Goal: Browse casually

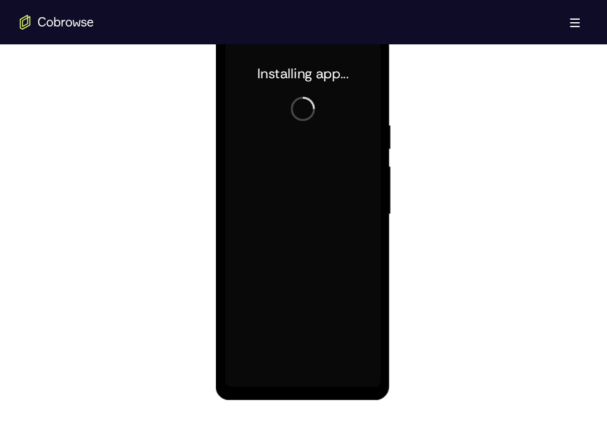
scroll to position [663, 0]
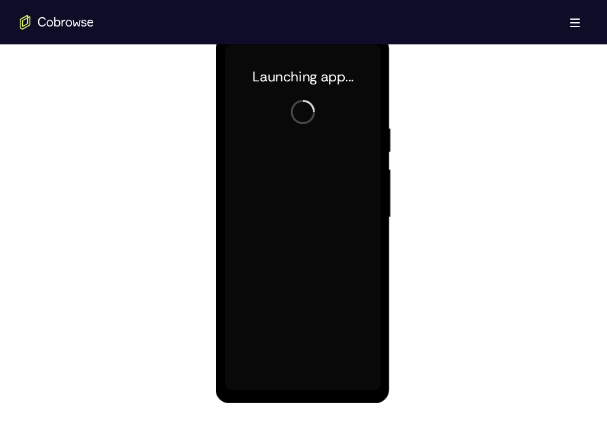
click at [295, 387] on div at bounding box center [301, 217] width 155 height 345
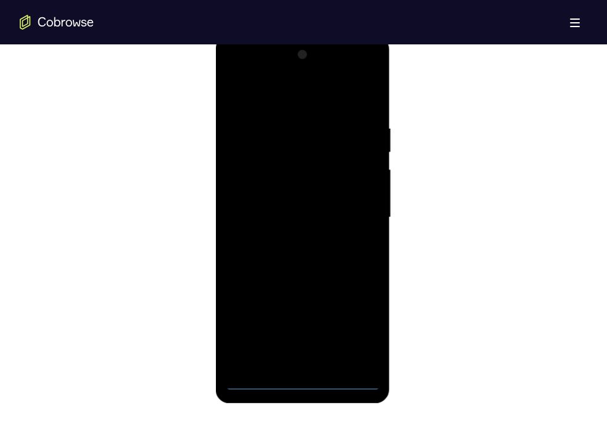
click at [295, 387] on div at bounding box center [301, 217] width 155 height 345
click at [356, 327] on div at bounding box center [301, 217] width 155 height 345
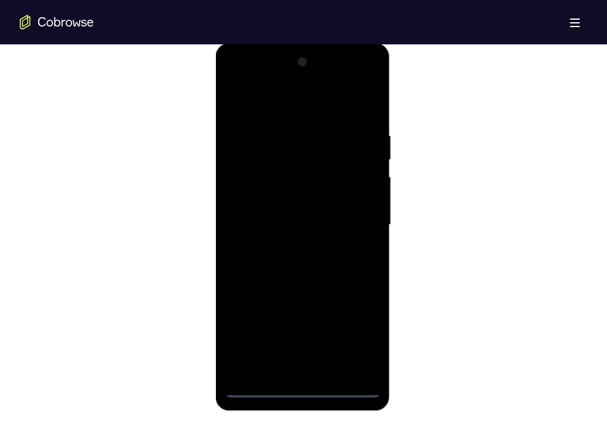
scroll to position [651, 0]
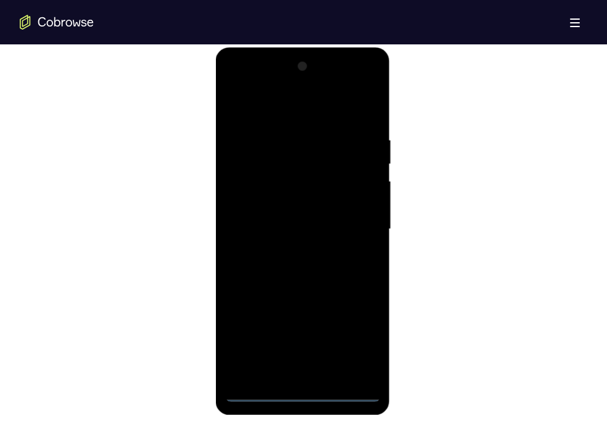
click at [248, 83] on div at bounding box center [301, 229] width 155 height 345
click at [350, 211] on div at bounding box center [301, 229] width 155 height 345
click at [355, 221] on div at bounding box center [301, 229] width 155 height 345
click at [290, 252] on div at bounding box center [301, 229] width 155 height 345
click at [299, 218] on div at bounding box center [301, 229] width 155 height 345
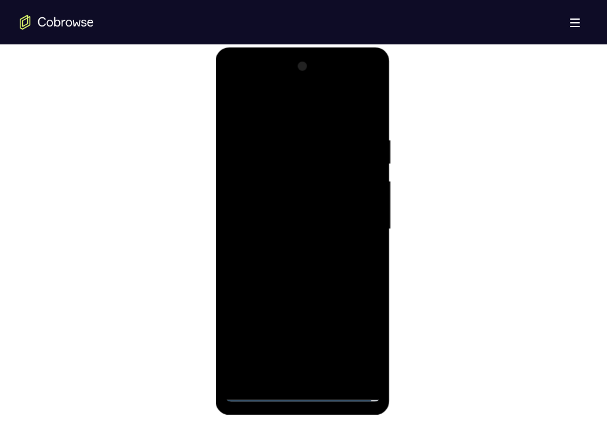
click at [307, 208] on div at bounding box center [301, 229] width 155 height 345
click at [298, 228] on div at bounding box center [301, 229] width 155 height 345
click at [287, 268] on div at bounding box center [301, 229] width 155 height 345
click at [290, 260] on div at bounding box center [301, 229] width 155 height 345
click at [371, 121] on div at bounding box center [301, 229] width 155 height 345
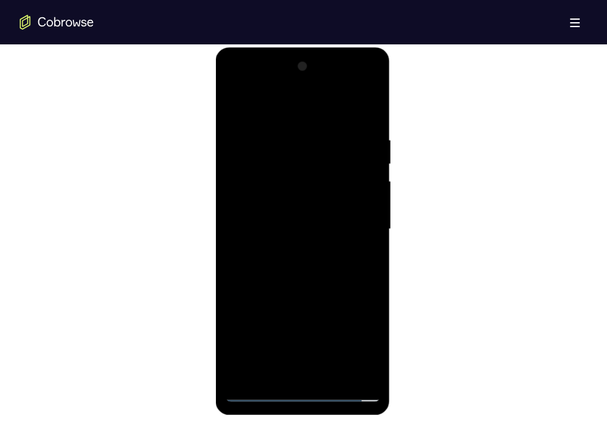
click at [285, 133] on div at bounding box center [301, 229] width 155 height 345
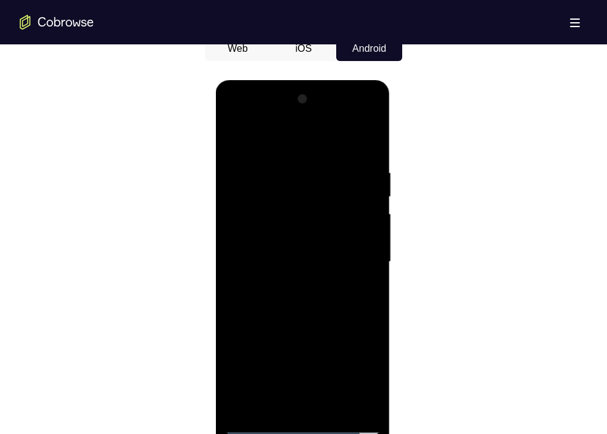
scroll to position [617, 0]
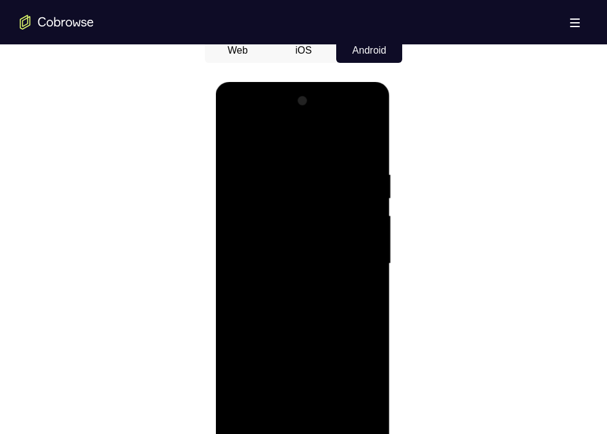
click at [288, 189] on div at bounding box center [301, 263] width 155 height 345
drag, startPoint x: 308, startPoint y: 199, endPoint x: 492, endPoint y: 236, distance: 188.0
click at [391, 236] on html "Online web based iOS Simulators and Android Emulators. Run iPhone, iPad, Mobile…" at bounding box center [303, 267] width 176 height 370
click at [295, 293] on div at bounding box center [301, 263] width 155 height 345
click at [303, 248] on div at bounding box center [301, 263] width 155 height 345
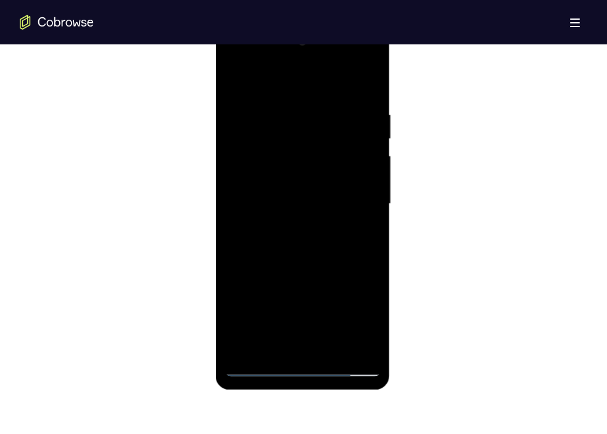
scroll to position [675, 0]
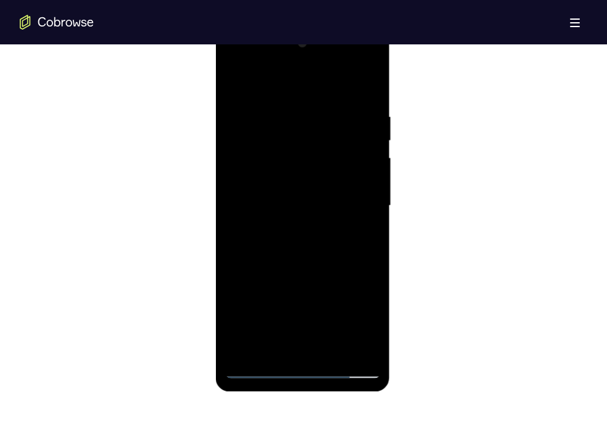
click at [233, 85] on div at bounding box center [301, 205] width 155 height 345
click at [360, 144] on div at bounding box center [301, 205] width 155 height 345
click at [374, 193] on div at bounding box center [301, 205] width 155 height 345
click at [371, 206] on div at bounding box center [301, 205] width 155 height 345
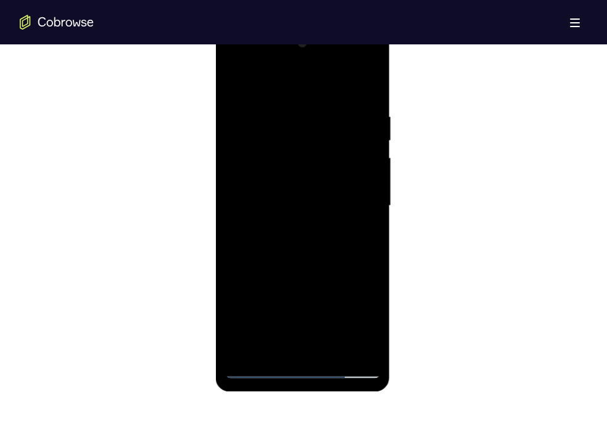
click at [371, 206] on div at bounding box center [301, 205] width 155 height 345
click at [365, 88] on div at bounding box center [301, 205] width 155 height 345
click at [333, 349] on div at bounding box center [301, 205] width 155 height 345
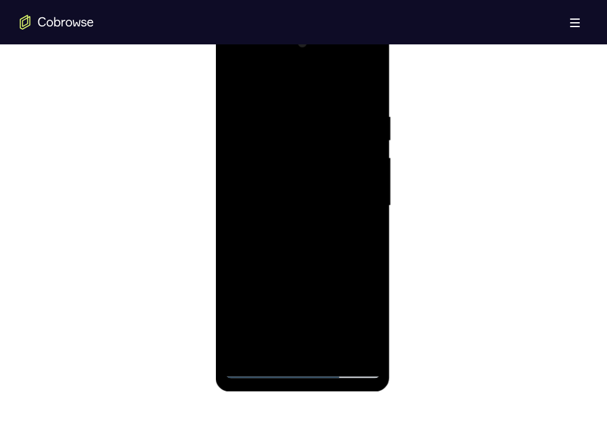
click at [277, 270] on div at bounding box center [301, 205] width 155 height 345
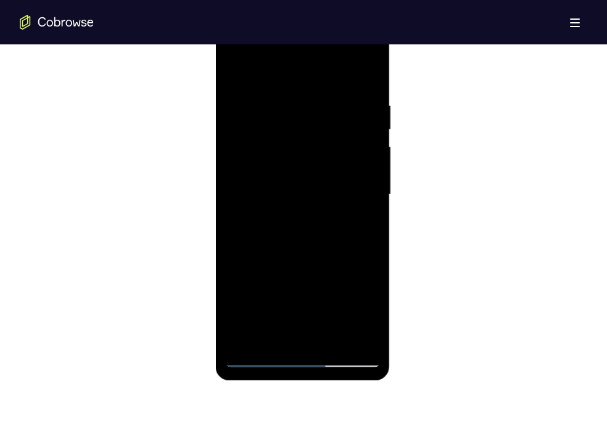
scroll to position [684, 0]
click at [239, 70] on div at bounding box center [301, 195] width 155 height 345
drag, startPoint x: 339, startPoint y: 107, endPoint x: 245, endPoint y: 102, distance: 94.5
click at [245, 102] on div at bounding box center [301, 195] width 155 height 345
drag, startPoint x: 334, startPoint y: 104, endPoint x: 249, endPoint y: 98, distance: 85.3
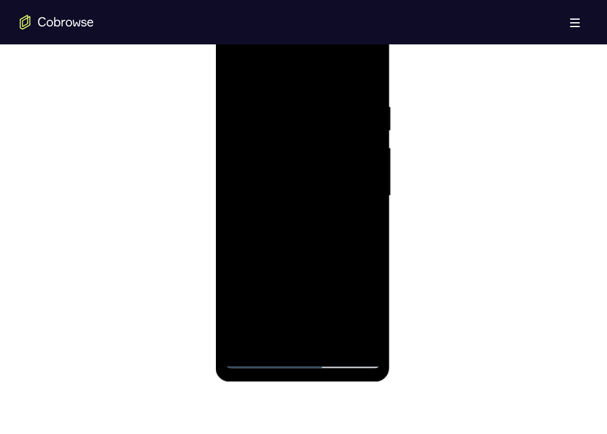
click at [249, 98] on div at bounding box center [301, 195] width 155 height 345
click at [298, 100] on div at bounding box center [301, 195] width 155 height 345
click at [363, 203] on div at bounding box center [301, 195] width 155 height 345
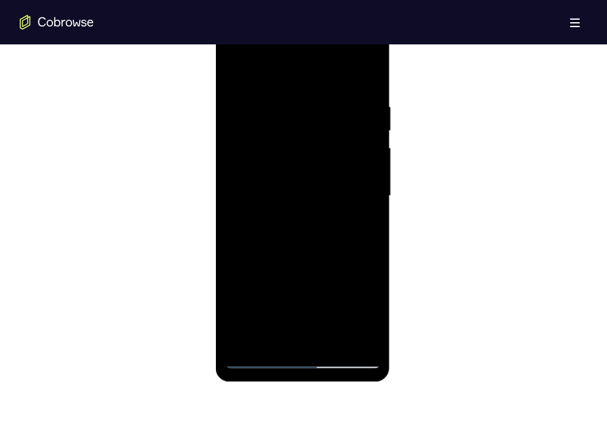
click at [363, 203] on div at bounding box center [301, 195] width 155 height 345
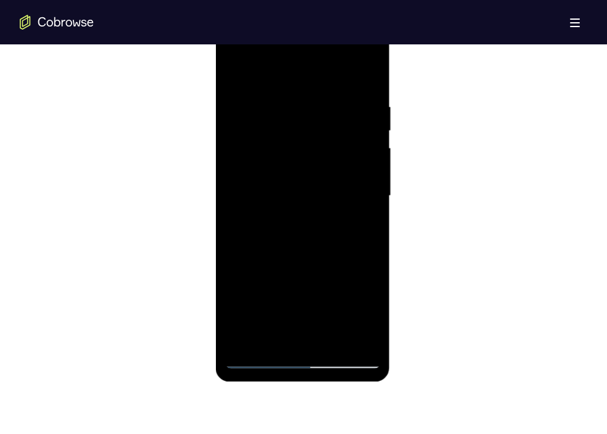
click at [363, 203] on div at bounding box center [301, 195] width 155 height 345
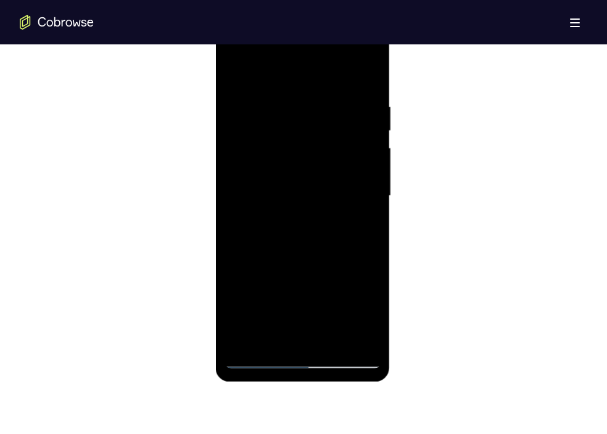
click at [363, 203] on div at bounding box center [301, 195] width 155 height 345
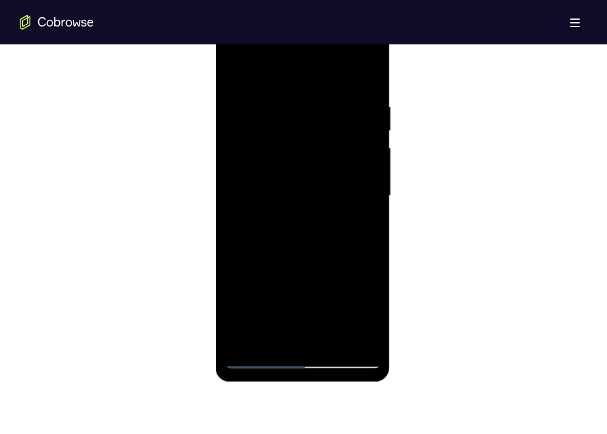
click at [363, 203] on div at bounding box center [301, 195] width 155 height 345
click at [368, 80] on div at bounding box center [301, 195] width 155 height 345
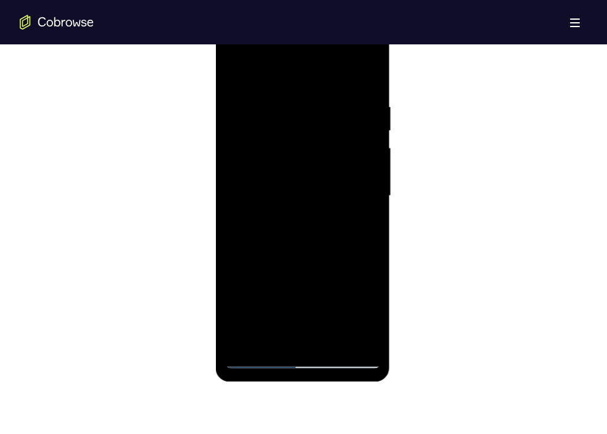
click at [329, 342] on div at bounding box center [301, 195] width 155 height 345
click at [256, 355] on div at bounding box center [301, 195] width 155 height 345
click at [334, 341] on div at bounding box center [301, 195] width 155 height 345
drag, startPoint x: 315, startPoint y: 141, endPoint x: 224, endPoint y: 129, distance: 91.4
click at [224, 129] on div at bounding box center [301, 195] width 155 height 345
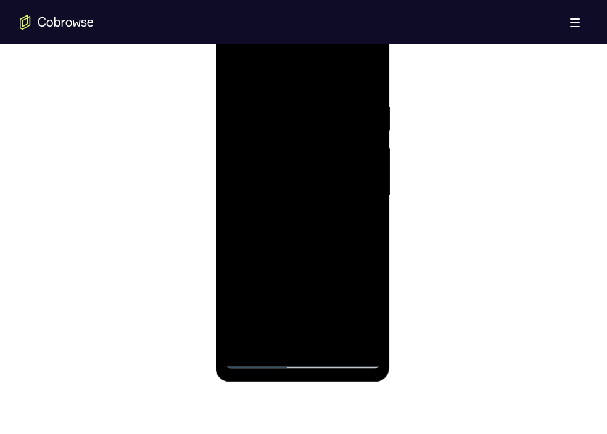
drag, startPoint x: 325, startPoint y: 141, endPoint x: 236, endPoint y: 137, distance: 88.9
click at [236, 137] on div at bounding box center [301, 195] width 155 height 345
drag, startPoint x: 340, startPoint y: 148, endPoint x: 248, endPoint y: 137, distance: 93.1
click at [248, 137] on div at bounding box center [301, 195] width 155 height 345
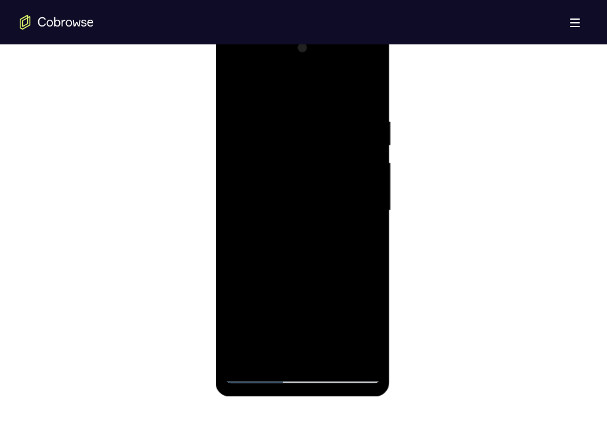
scroll to position [669, 0]
click at [240, 84] on div at bounding box center [301, 211] width 155 height 345
click at [298, 352] on div at bounding box center [301, 211] width 155 height 345
drag, startPoint x: 305, startPoint y: 274, endPoint x: 308, endPoint y: 109, distance: 165.9
click at [308, 109] on div at bounding box center [301, 211] width 155 height 345
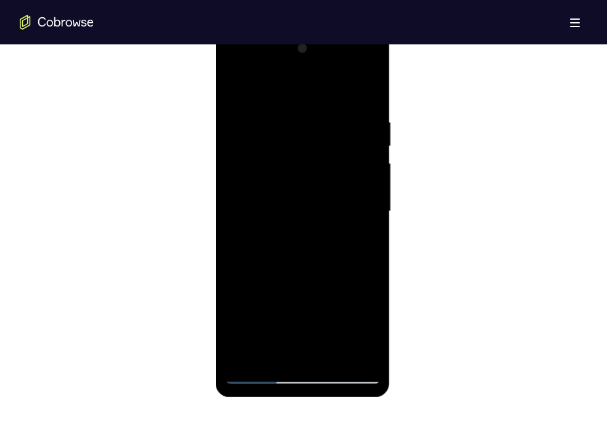
drag, startPoint x: 322, startPoint y: 287, endPoint x: 318, endPoint y: 104, distance: 183.2
click at [318, 104] on div at bounding box center [301, 211] width 155 height 345
drag, startPoint x: 324, startPoint y: 260, endPoint x: 317, endPoint y: 61, distance: 199.3
click at [317, 61] on div at bounding box center [301, 211] width 155 height 345
drag, startPoint x: 318, startPoint y: 269, endPoint x: 318, endPoint y: 43, distance: 226.9
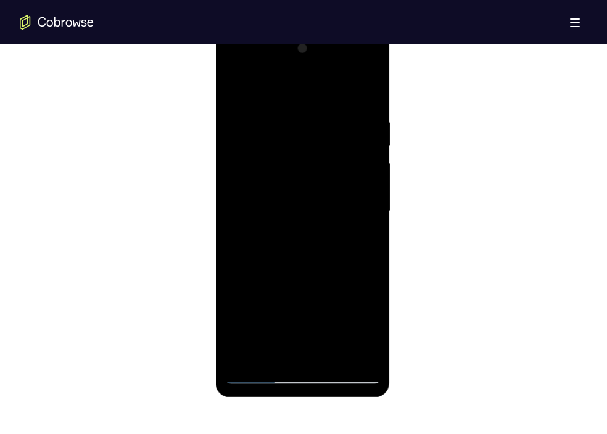
click at [318, 43] on div at bounding box center [301, 211] width 155 height 345
click at [241, 351] on div at bounding box center [301, 211] width 155 height 345
drag, startPoint x: 317, startPoint y: 308, endPoint x: 306, endPoint y: 101, distance: 207.5
click at [306, 101] on div at bounding box center [301, 211] width 155 height 345
drag, startPoint x: 340, startPoint y: 318, endPoint x: 311, endPoint y: 75, distance: 244.7
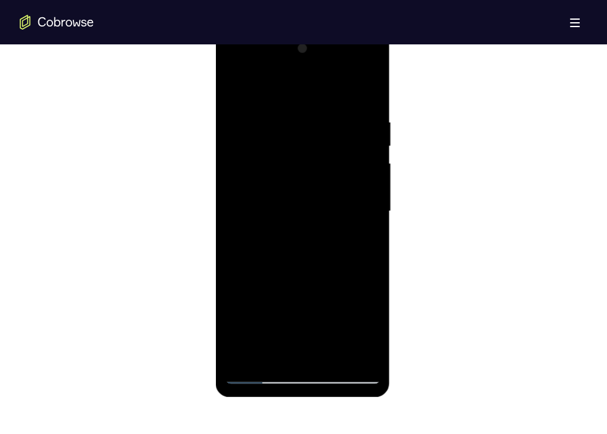
click at [311, 75] on div at bounding box center [301, 211] width 155 height 345
drag, startPoint x: 343, startPoint y: 301, endPoint x: 329, endPoint y: 88, distance: 213.8
click at [329, 88] on div at bounding box center [301, 211] width 155 height 345
drag, startPoint x: 340, startPoint y: 262, endPoint x: 343, endPoint y: 89, distance: 173.3
click at [343, 89] on div at bounding box center [301, 211] width 155 height 345
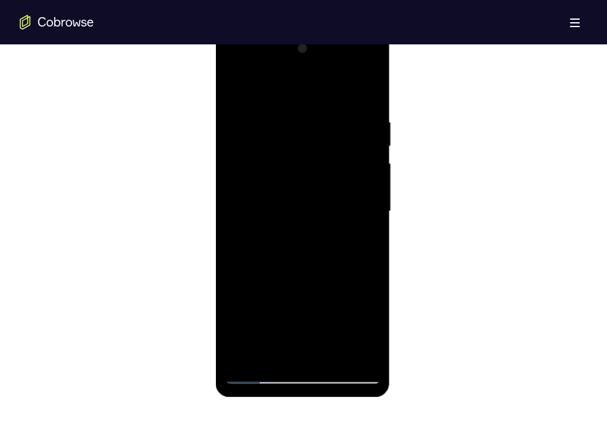
drag, startPoint x: 347, startPoint y: 276, endPoint x: 350, endPoint y: 118, distance: 157.9
click at [350, 118] on div at bounding box center [301, 211] width 155 height 345
drag, startPoint x: 340, startPoint y: 314, endPoint x: 338, endPoint y: 110, distance: 204.1
click at [338, 110] on div at bounding box center [301, 211] width 155 height 345
drag, startPoint x: 342, startPoint y: 282, endPoint x: 326, endPoint y: 72, distance: 210.9
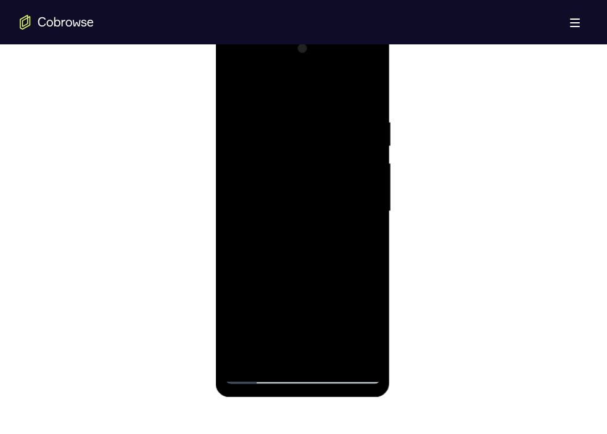
click at [326, 72] on div at bounding box center [301, 211] width 155 height 345
drag, startPoint x: 327, startPoint y: 308, endPoint x: 315, endPoint y: 59, distance: 249.4
click at [315, 59] on div at bounding box center [301, 211] width 155 height 345
drag, startPoint x: 332, startPoint y: 170, endPoint x: 332, endPoint y: 247, distance: 77.1
click at [332, 247] on div at bounding box center [301, 211] width 155 height 345
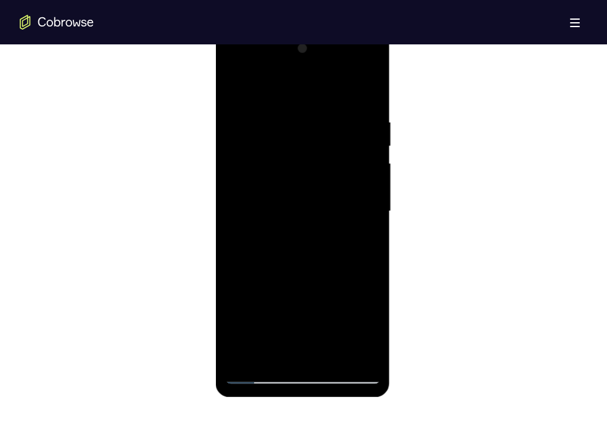
drag, startPoint x: 332, startPoint y: 247, endPoint x: 332, endPoint y: 282, distance: 35.1
click at [332, 282] on div at bounding box center [301, 211] width 155 height 345
drag, startPoint x: 331, startPoint y: 324, endPoint x: 325, endPoint y: 104, distance: 220.2
click at [325, 104] on div at bounding box center [301, 211] width 155 height 345
drag, startPoint x: 345, startPoint y: 266, endPoint x: 341, endPoint y: 109, distance: 157.3
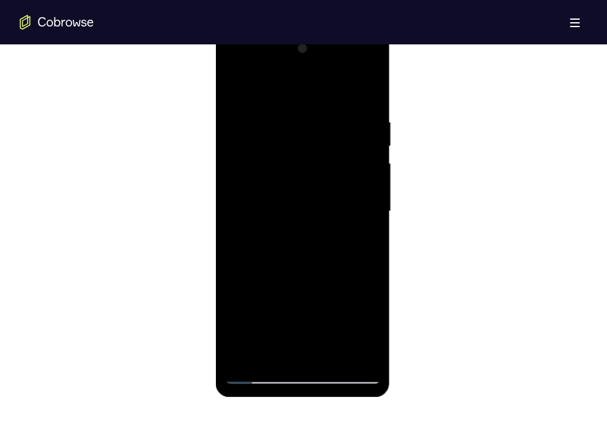
click at [341, 109] on div at bounding box center [301, 211] width 155 height 345
drag, startPoint x: 346, startPoint y: 210, endPoint x: 346, endPoint y: 283, distance: 72.8
click at [346, 283] on div at bounding box center [301, 211] width 155 height 345
drag, startPoint x: 346, startPoint y: 283, endPoint x: 347, endPoint y: 66, distance: 217.0
click at [347, 66] on div at bounding box center [301, 211] width 155 height 345
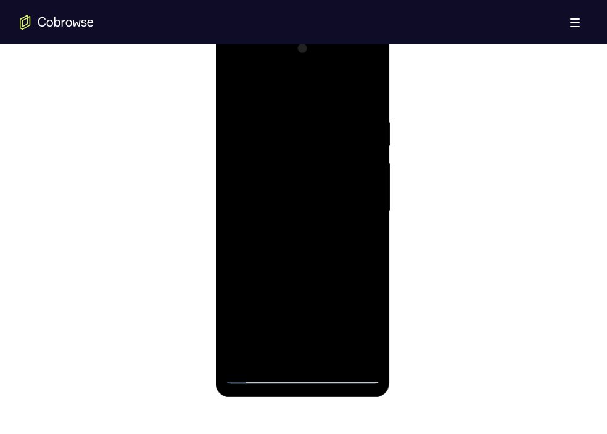
drag, startPoint x: 343, startPoint y: 283, endPoint x: 344, endPoint y: 96, distance: 187.4
click at [344, 96] on div at bounding box center [301, 211] width 155 height 345
drag, startPoint x: 329, startPoint y: 256, endPoint x: 320, endPoint y: 67, distance: 189.5
click at [320, 67] on div at bounding box center [301, 211] width 155 height 345
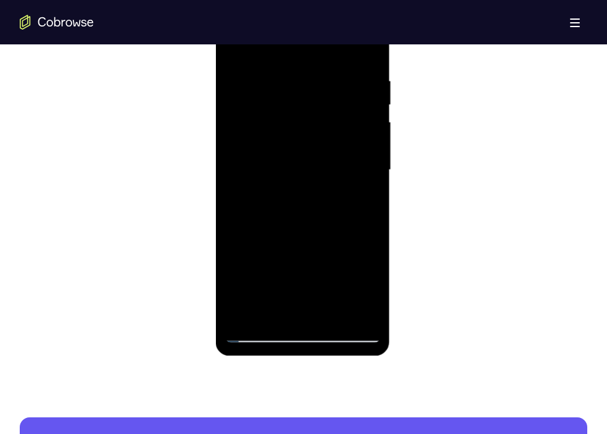
scroll to position [711, 0]
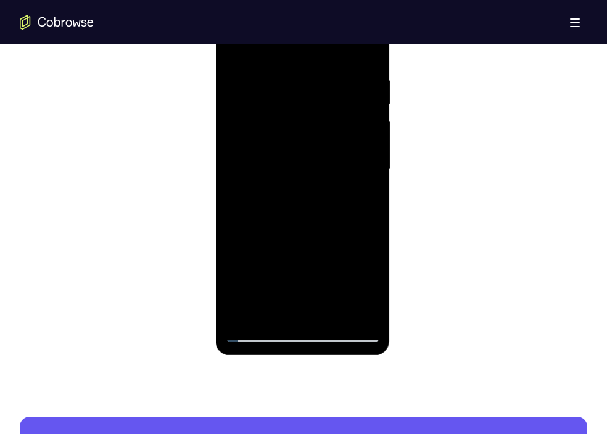
drag, startPoint x: 354, startPoint y: 288, endPoint x: 332, endPoint y: 149, distance: 141.1
click at [332, 149] on div at bounding box center [301, 169] width 155 height 345
drag, startPoint x: 347, startPoint y: 266, endPoint x: 335, endPoint y: 107, distance: 160.1
click at [335, 107] on div at bounding box center [301, 169] width 155 height 345
drag, startPoint x: 347, startPoint y: 237, endPoint x: 339, endPoint y: 98, distance: 139.6
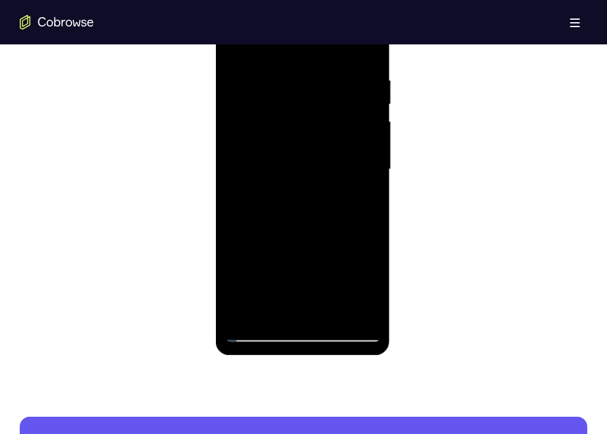
click at [339, 98] on div at bounding box center [301, 169] width 155 height 345
drag, startPoint x: 358, startPoint y: 260, endPoint x: 363, endPoint y: 178, distance: 82.1
click at [363, 178] on div at bounding box center [301, 169] width 155 height 345
drag, startPoint x: 360, startPoint y: 254, endPoint x: 360, endPoint y: 215, distance: 39.5
click at [360, 215] on div at bounding box center [301, 169] width 155 height 345
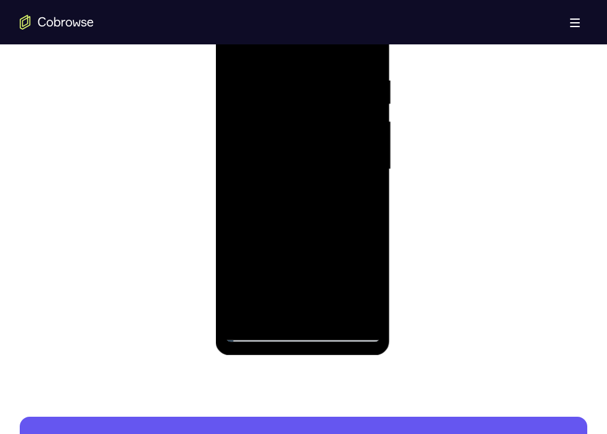
drag, startPoint x: 338, startPoint y: 277, endPoint x: 349, endPoint y: 160, distance: 118.2
click at [349, 160] on div at bounding box center [301, 169] width 155 height 345
drag, startPoint x: 343, startPoint y: 248, endPoint x: 340, endPoint y: 118, distance: 130.1
click at [340, 118] on div at bounding box center [301, 169] width 155 height 345
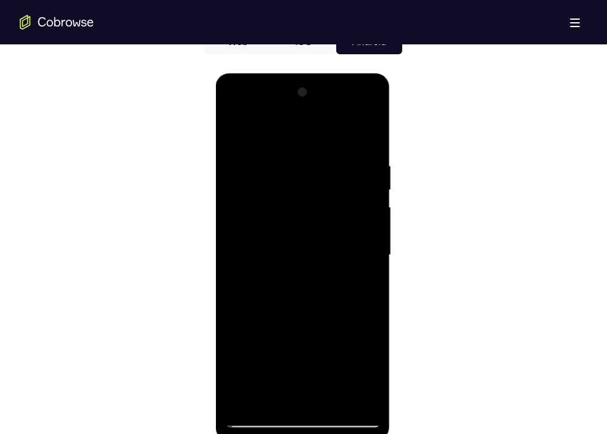
scroll to position [625, 0]
